Goal: Information Seeking & Learning: Learn about a topic

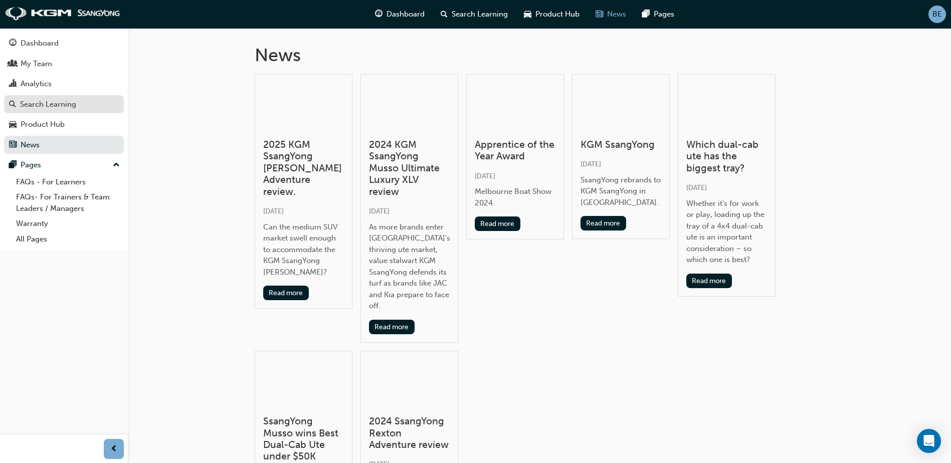
click at [46, 100] on div "Search Learning" at bounding box center [48, 105] width 56 height 12
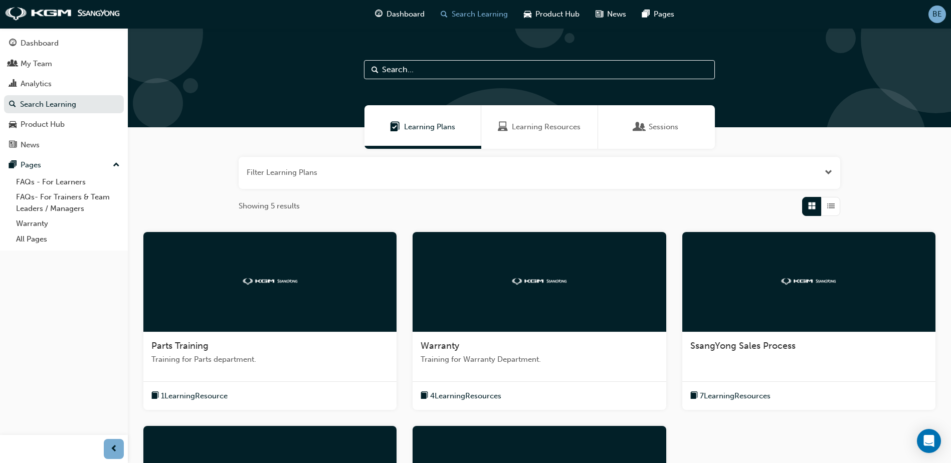
click at [940, 12] on span "BE" at bounding box center [937, 15] width 10 height 12
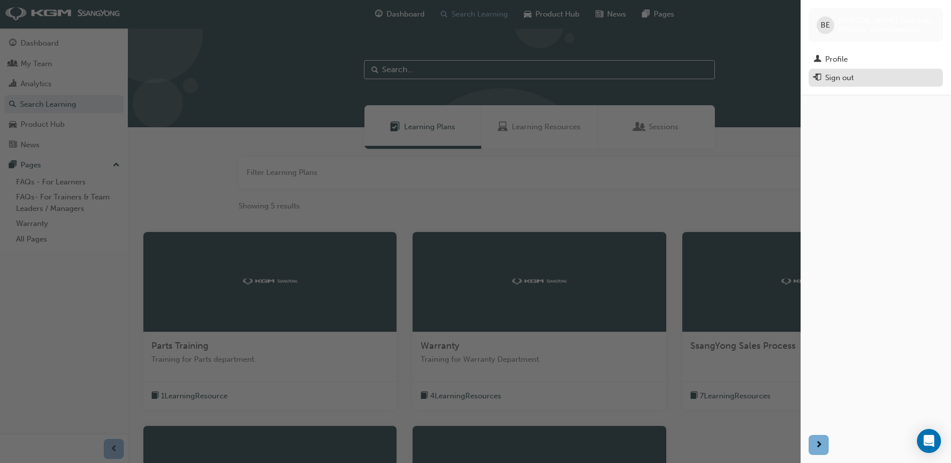
click at [836, 76] on div "Sign out" at bounding box center [839, 78] width 29 height 12
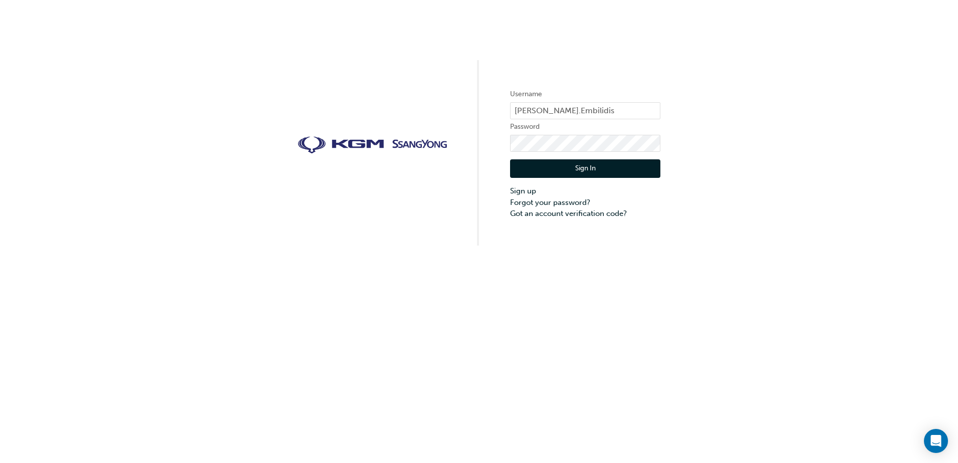
click at [570, 168] on button "Sign In" at bounding box center [585, 168] width 150 height 19
